Goal: Task Accomplishment & Management: Manage account settings

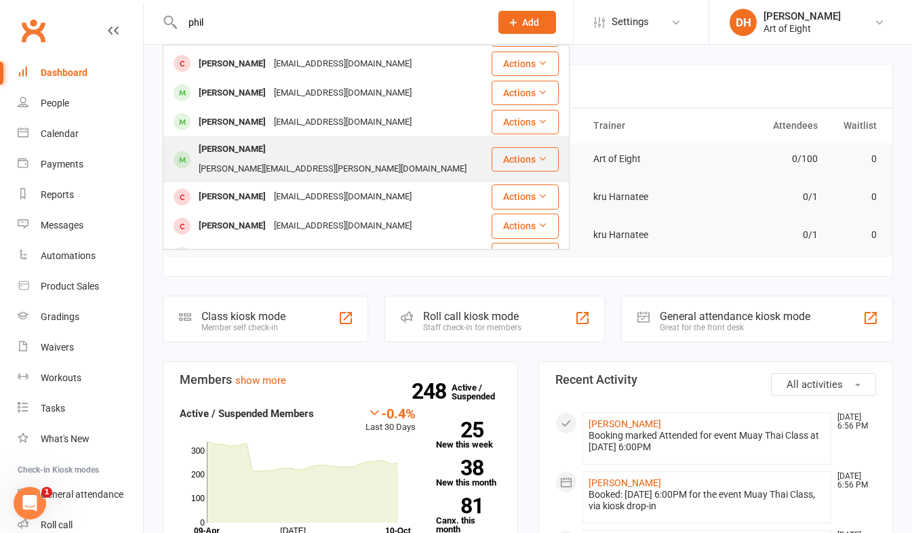
scroll to position [312, 0]
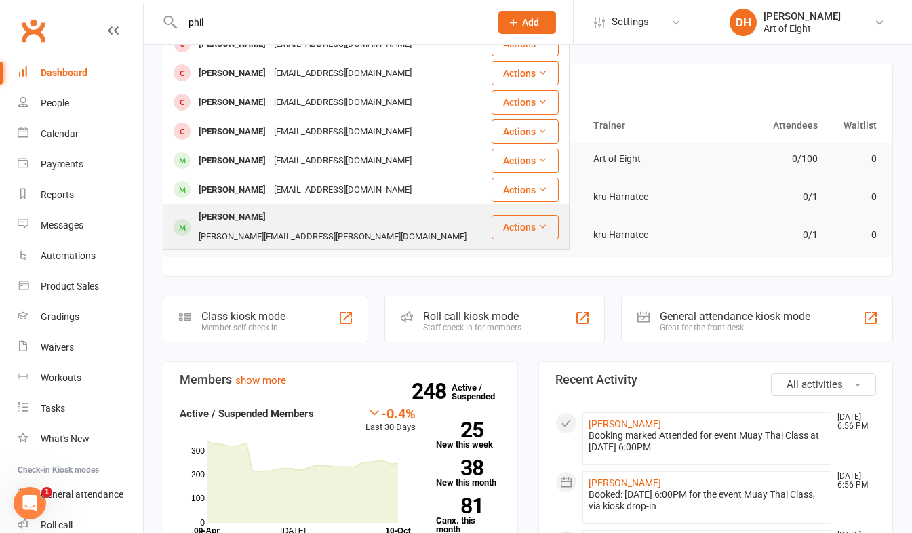
type input "phil"
click at [238, 207] on div "[PERSON_NAME]" at bounding box center [232, 217] width 75 height 20
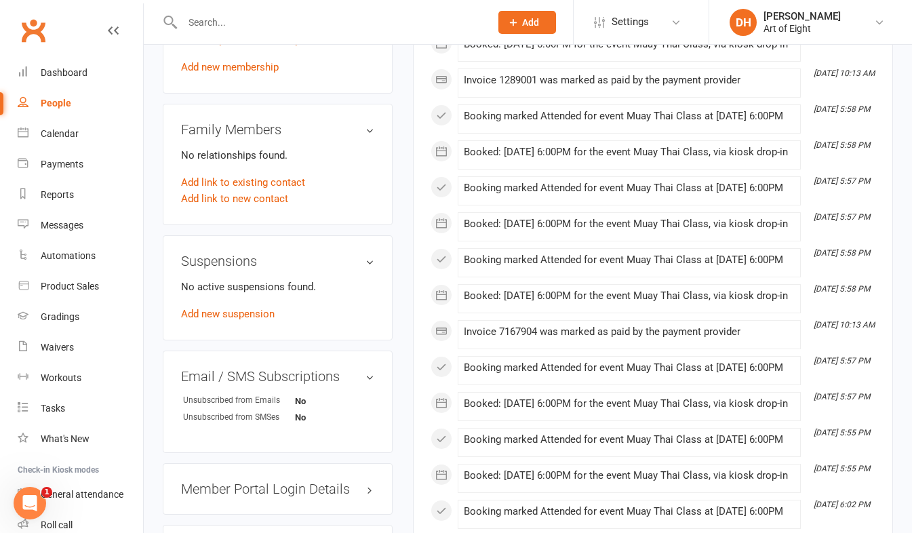
scroll to position [746, 0]
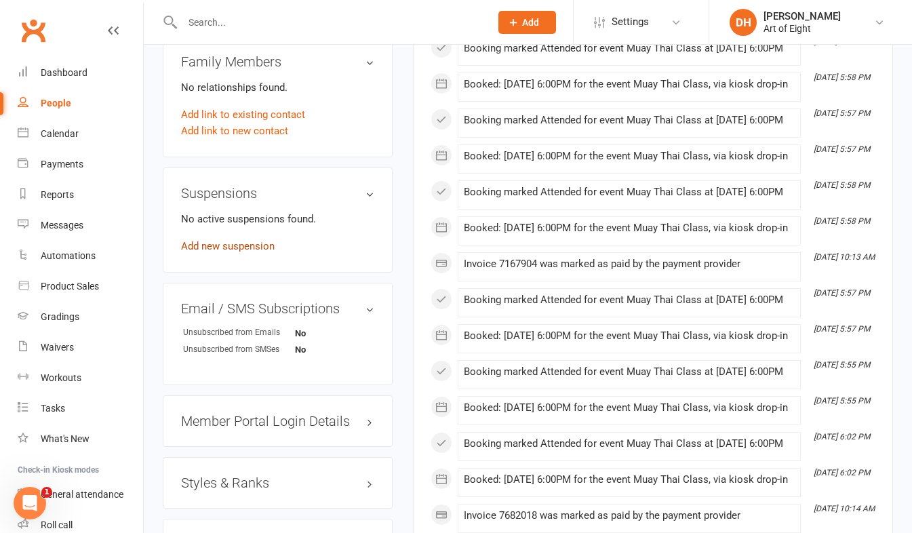
drag, startPoint x: 193, startPoint y: 254, endPoint x: 195, endPoint y: 241, distance: 13.0
click at [193, 252] on link "Add new suspension" at bounding box center [228, 246] width 94 height 12
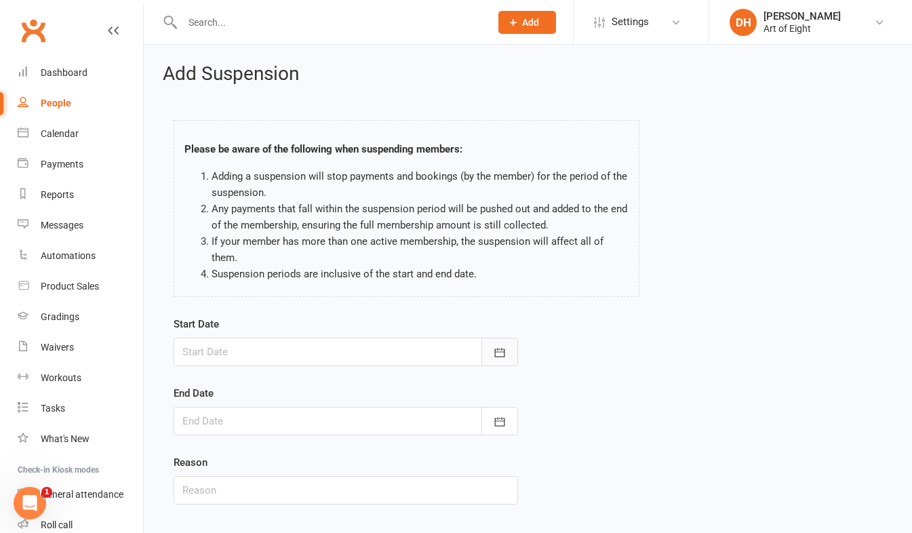
click at [497, 347] on icon "button" at bounding box center [500, 353] width 14 height 14
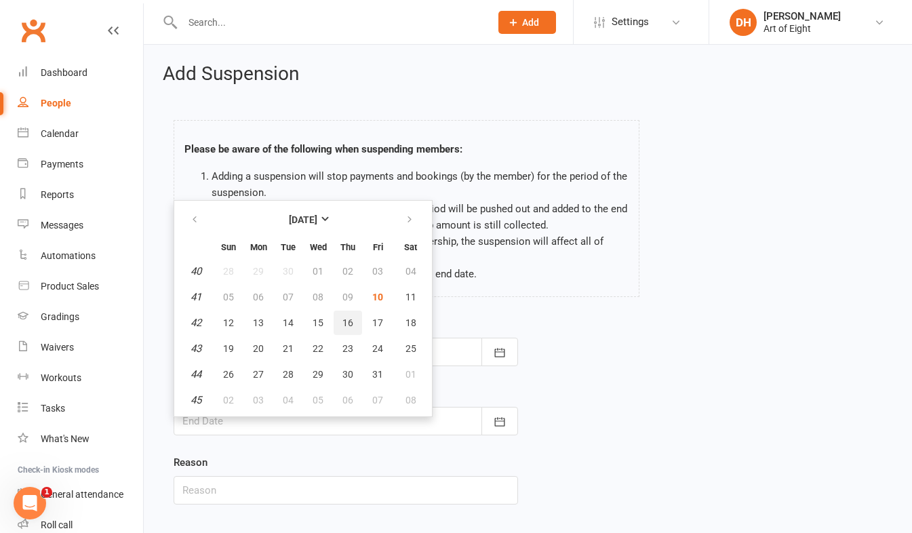
click at [345, 321] on span "16" at bounding box center [347, 322] width 11 height 11
type input "16 Oct 2025"
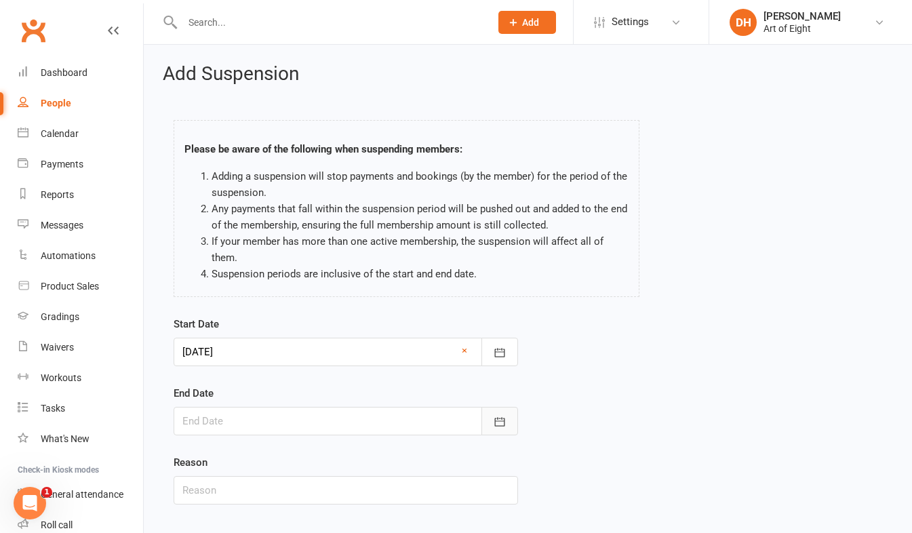
click at [499, 424] on icon "button" at bounding box center [500, 422] width 14 height 14
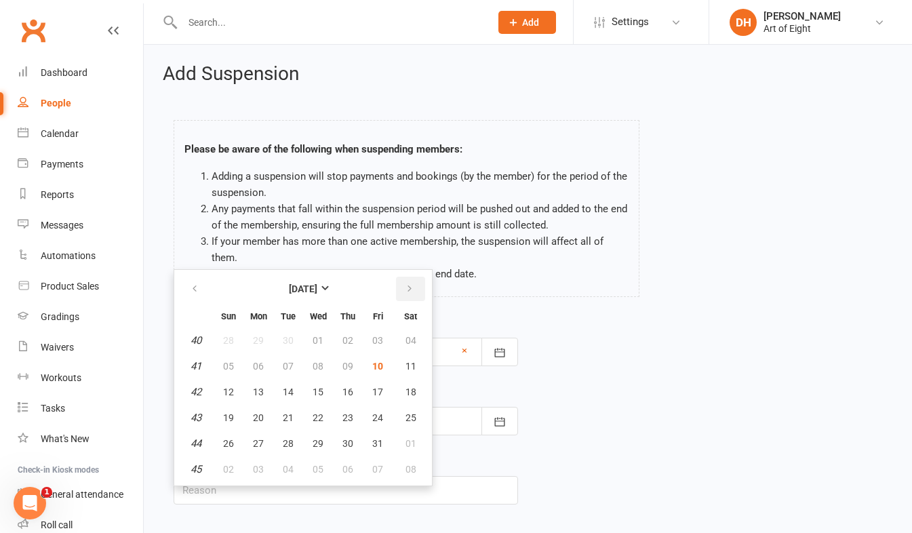
click at [405, 287] on icon "button" at bounding box center [409, 288] width 9 height 11
click at [344, 363] on span "06" at bounding box center [347, 366] width 11 height 11
type input "06 Nov 2025"
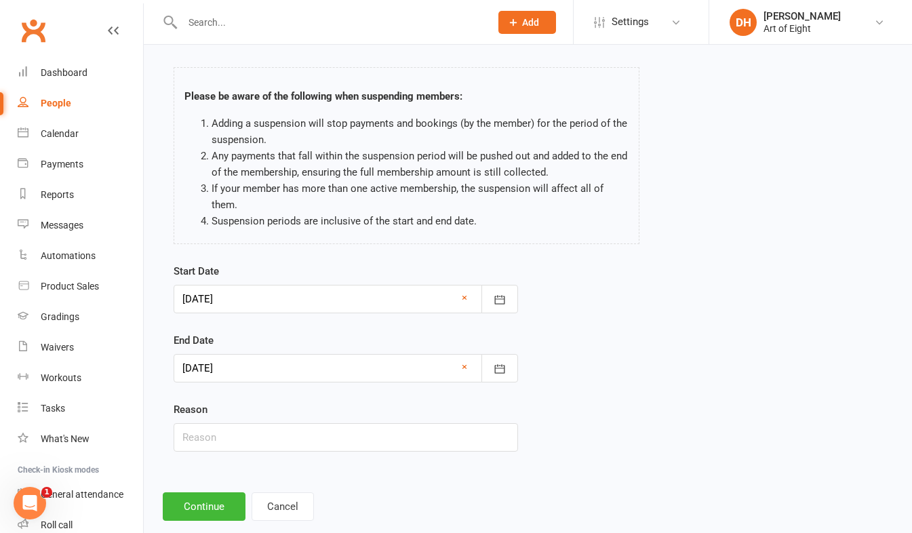
scroll to position [79, 0]
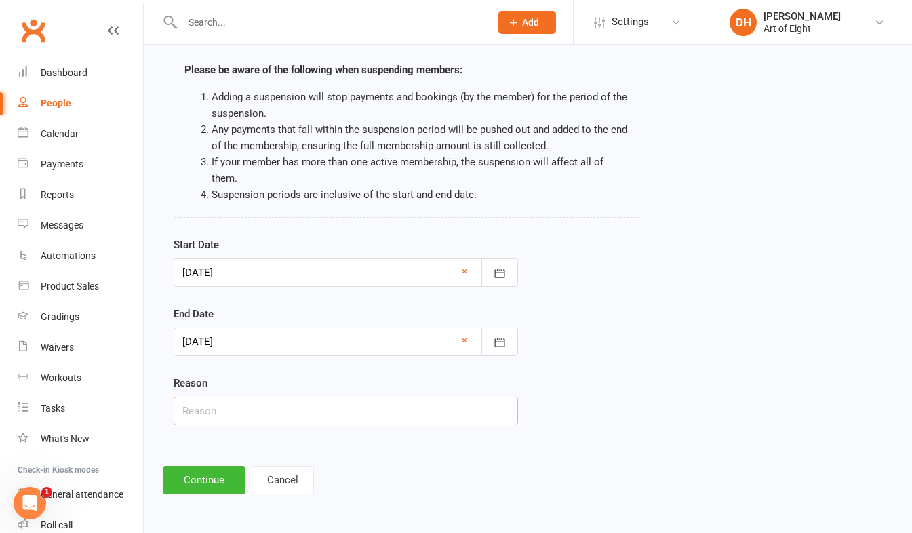
click at [305, 421] on input "text" at bounding box center [346, 411] width 344 height 28
type input "holiday"
click at [196, 483] on button "Continue" at bounding box center [204, 480] width 83 height 28
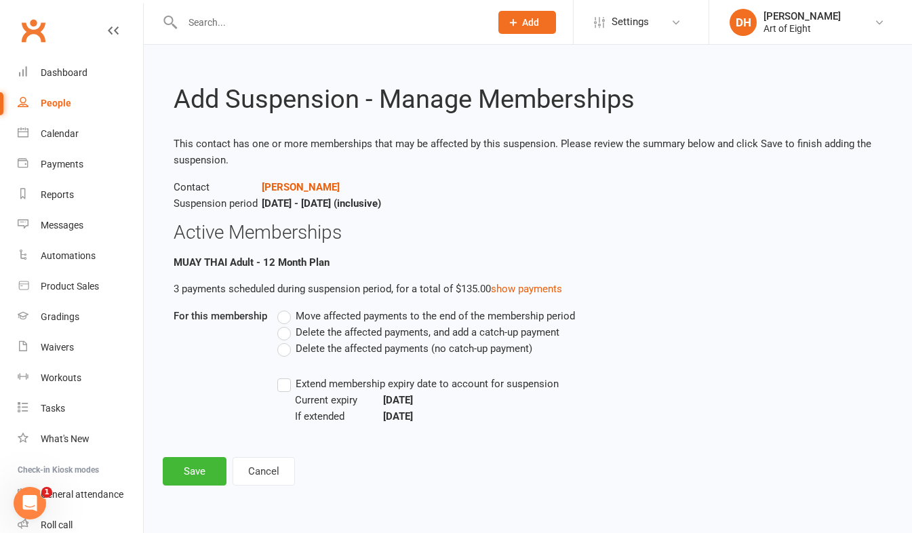
scroll to position [0, 0]
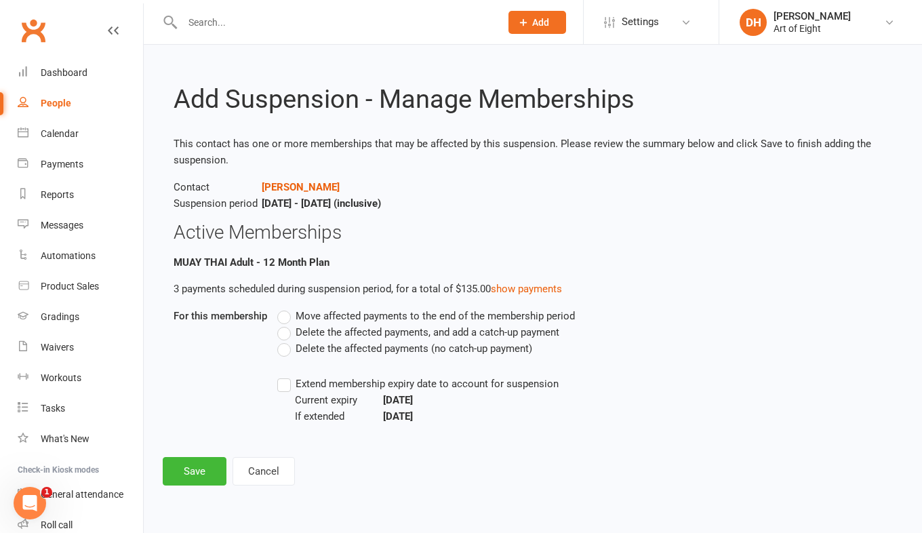
click at [286, 353] on label "Delete the affected payments (no catch-up payment)" at bounding box center [404, 348] width 255 height 16
click at [286, 340] on input "Delete the affected payments (no catch-up payment)" at bounding box center [281, 340] width 9 height 0
click at [283, 384] on label "Extend membership expiry date to account for suspension" at bounding box center [417, 384] width 281 height 16
click at [283, 376] on input "Extend membership expiry date to account for suspension" at bounding box center [281, 376] width 9 height 0
click at [201, 464] on button "Save" at bounding box center [195, 471] width 64 height 28
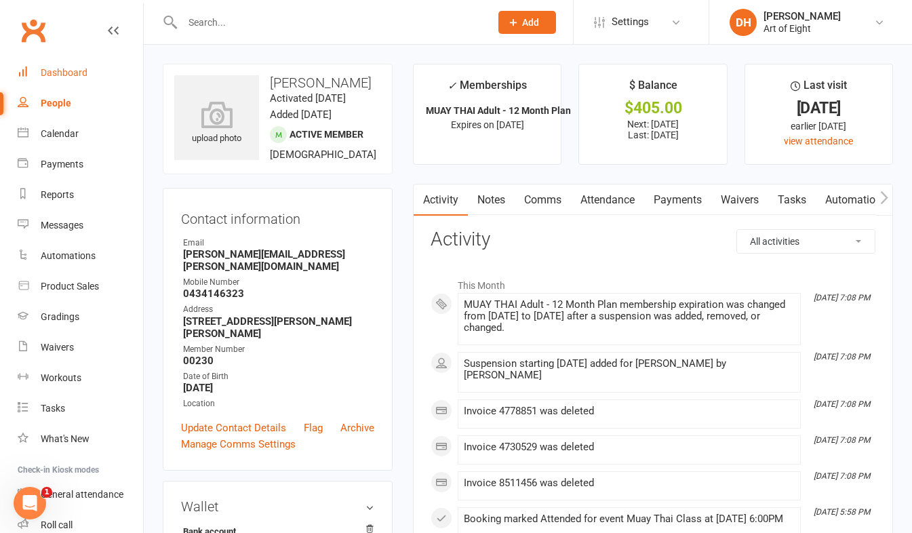
click at [66, 67] on div "Dashboard" at bounding box center [64, 72] width 47 height 11
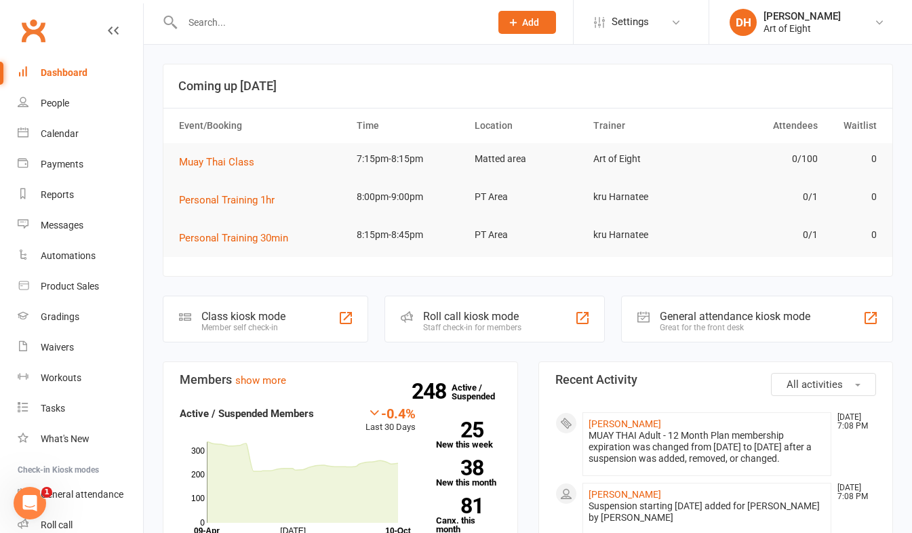
click at [464, 325] on div "Staff check-in for members" at bounding box center [472, 327] width 98 height 9
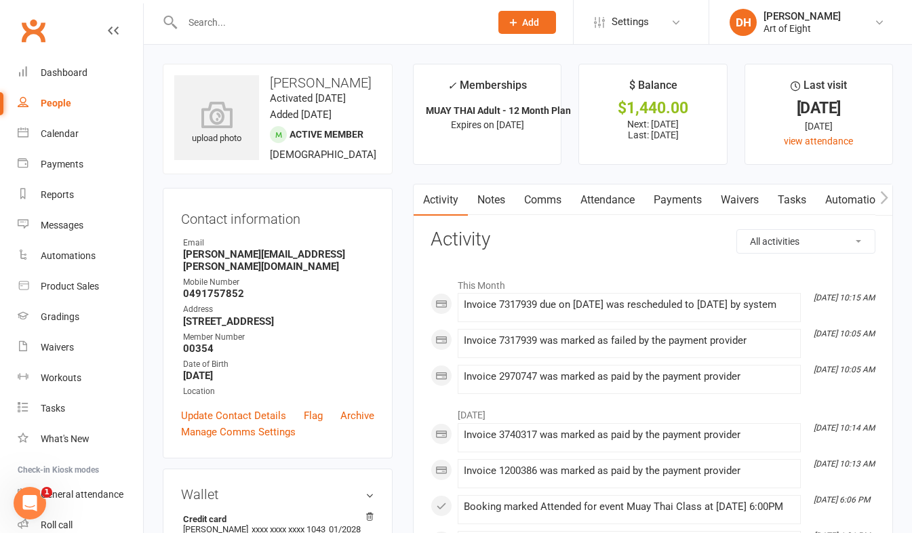
click at [665, 199] on link "Payments" at bounding box center [677, 199] width 67 height 31
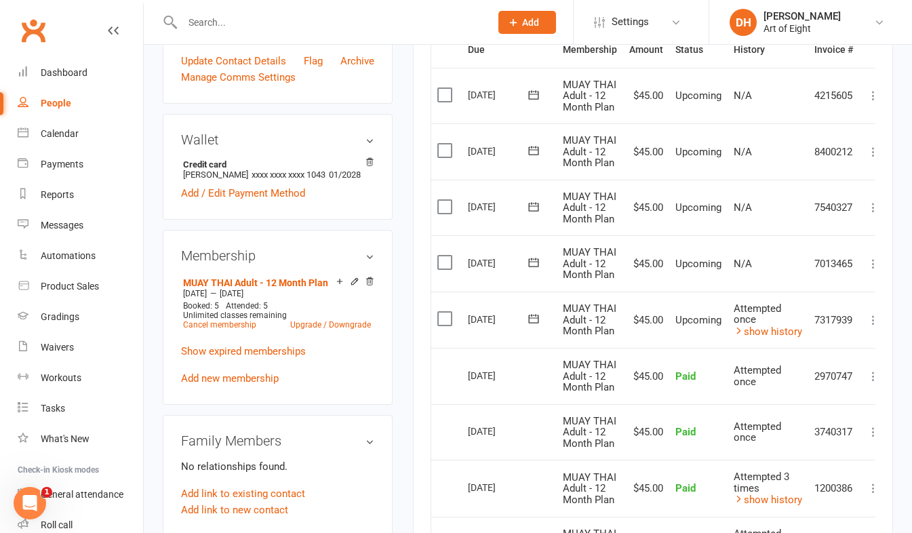
scroll to position [339, 0]
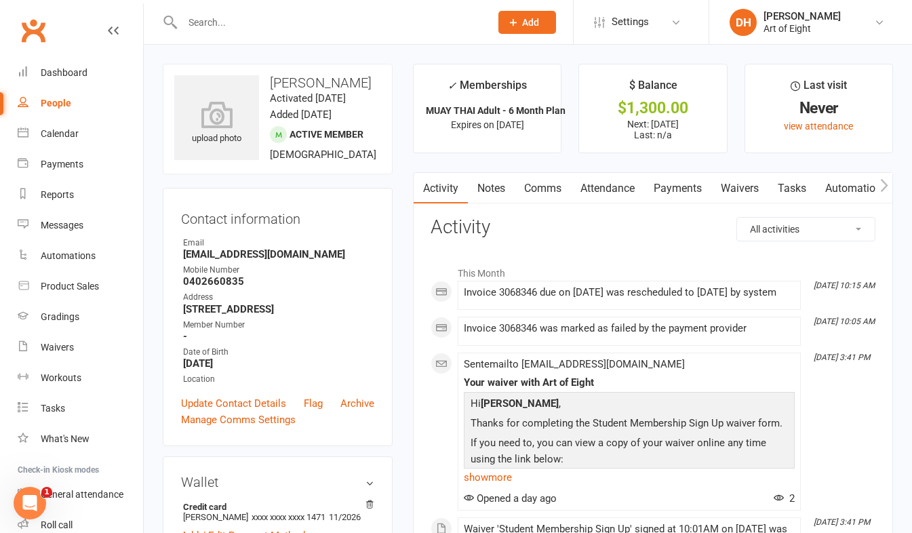
click at [662, 187] on link "Payments" at bounding box center [677, 188] width 67 height 31
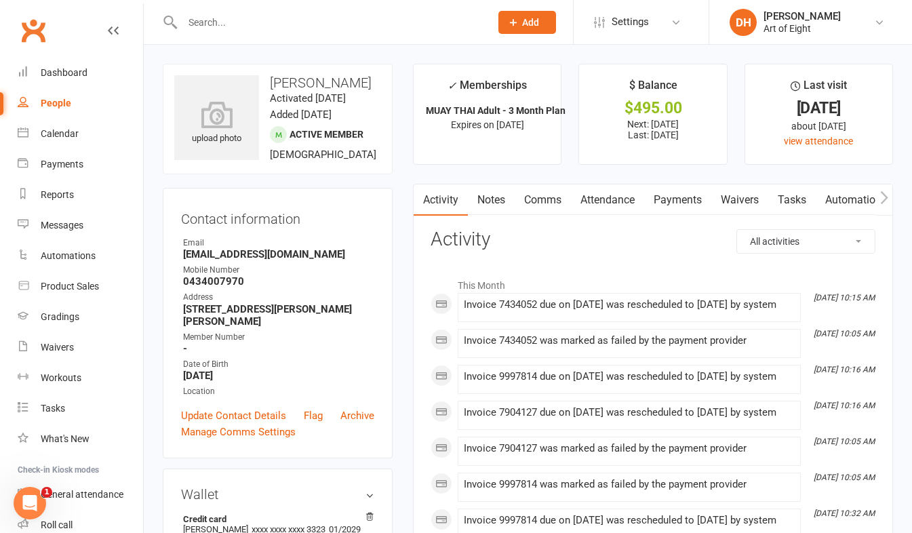
click at [677, 200] on link "Payments" at bounding box center [677, 199] width 67 height 31
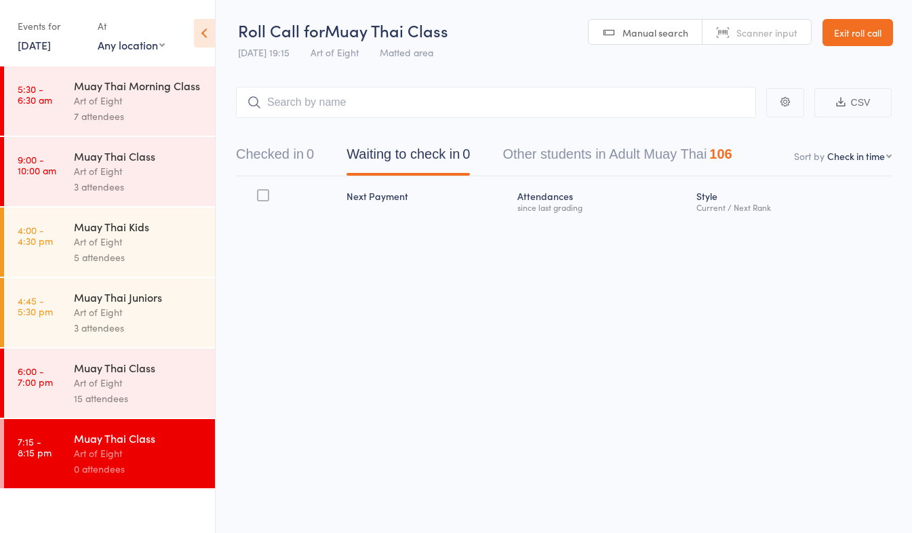
click at [115, 393] on div "15 attendees" at bounding box center [139, 399] width 130 height 16
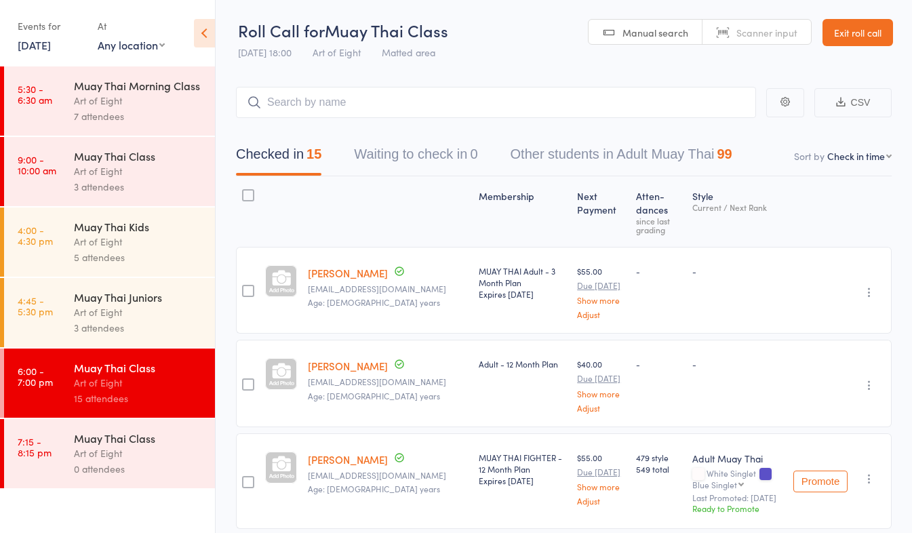
click at [324, 275] on link "[PERSON_NAME]" at bounding box center [348, 273] width 80 height 14
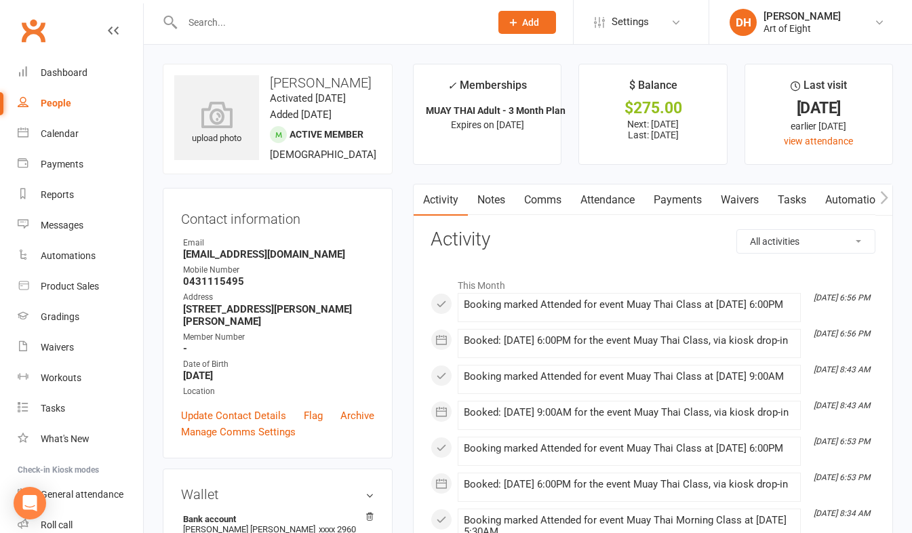
click at [684, 199] on link "Payments" at bounding box center [677, 199] width 67 height 31
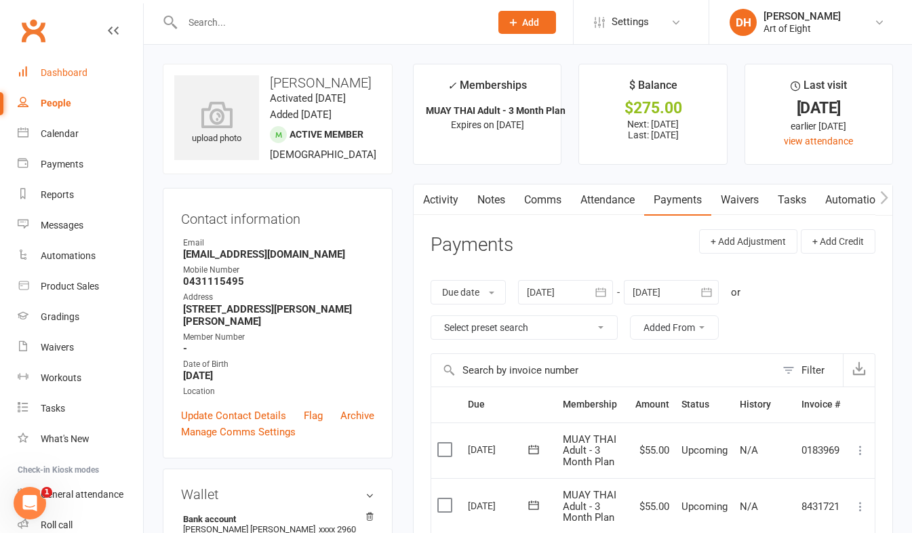
click at [66, 73] on div "Dashboard" at bounding box center [64, 72] width 47 height 11
